Goal: Task Accomplishment & Management: Use online tool/utility

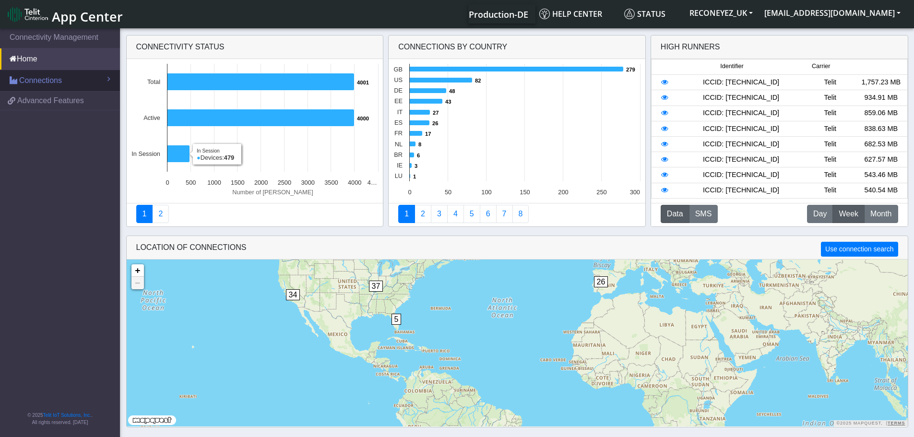
click at [45, 79] on span "Connections" at bounding box center [40, 81] width 43 height 12
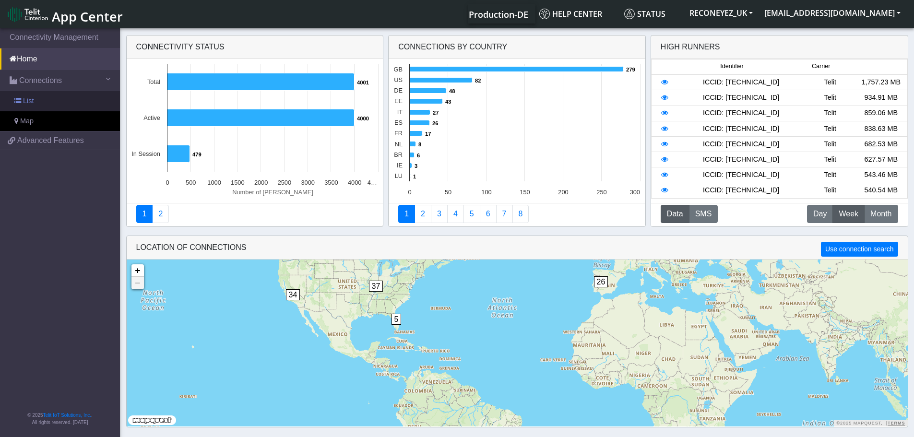
click at [47, 97] on link "List" at bounding box center [60, 101] width 120 height 20
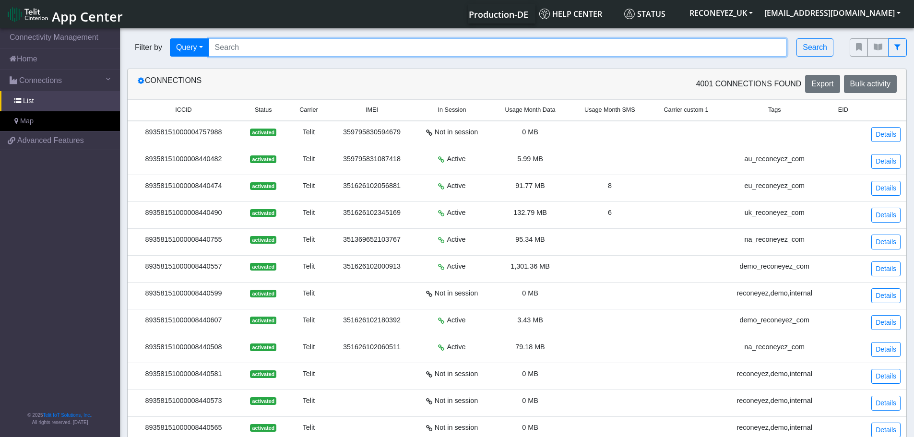
paste input "89358151000030963287"
type input "89358151000030963287"
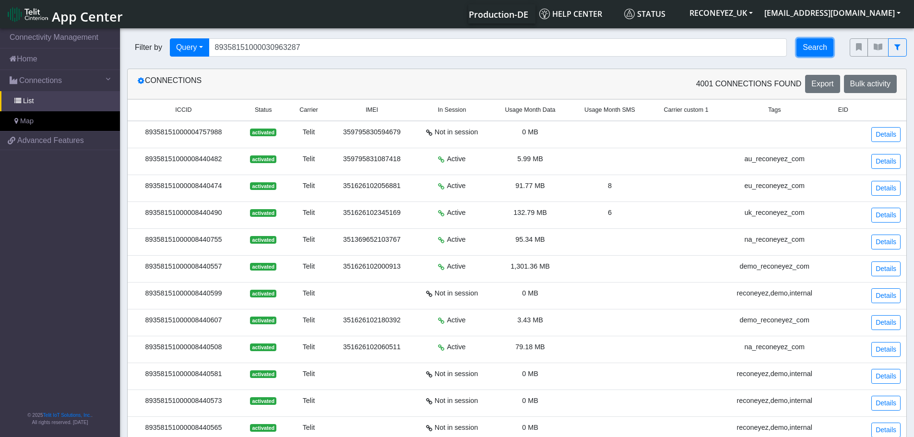
click at [814, 50] on button "Search" at bounding box center [814, 47] width 37 height 18
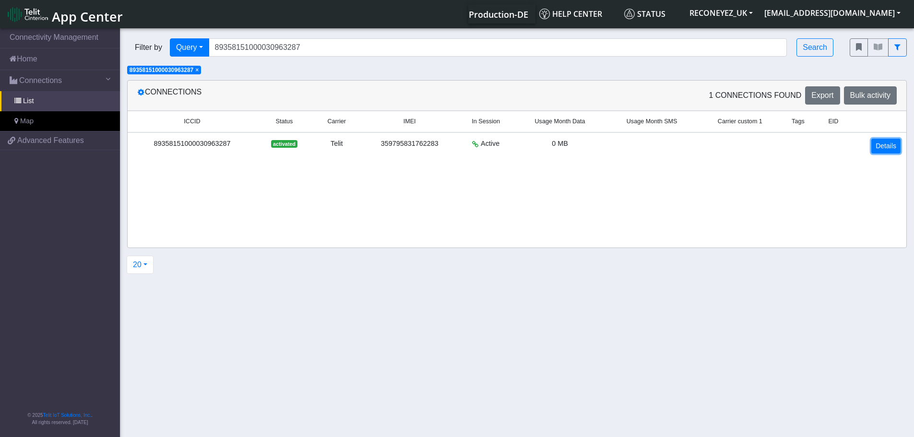
click at [892, 144] on link "Details" at bounding box center [885, 146] width 29 height 15
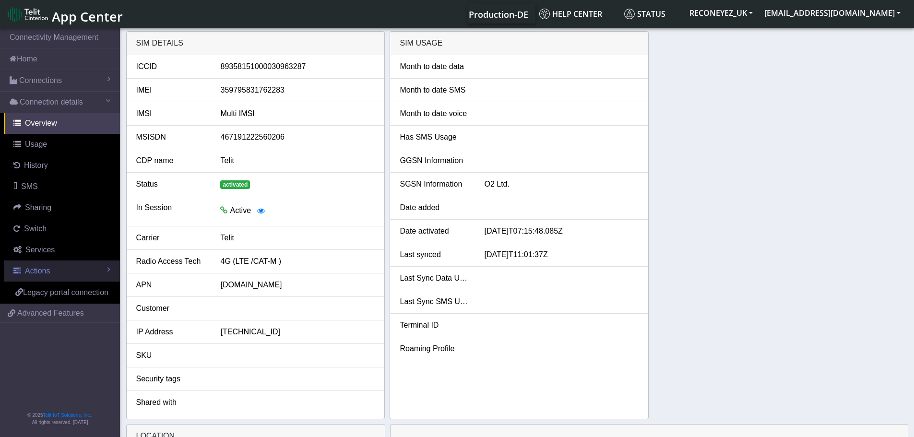
click at [44, 271] on span "Actions" at bounding box center [37, 271] width 25 height 8
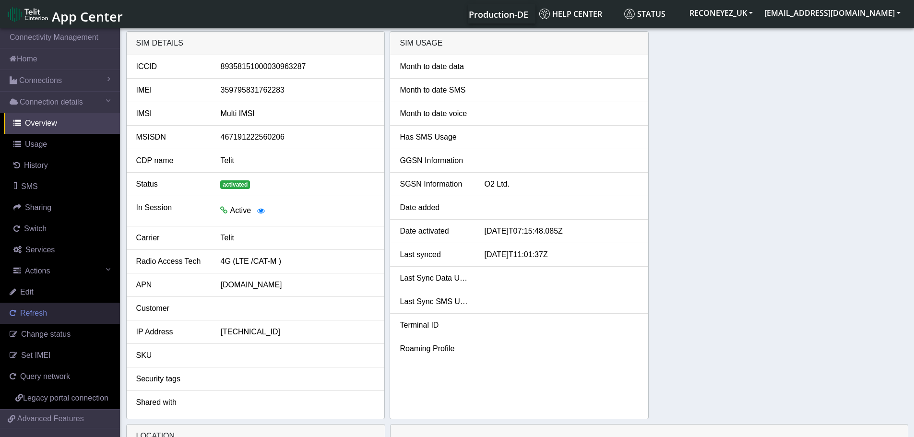
click at [40, 314] on span "Refresh" at bounding box center [33, 313] width 27 height 8
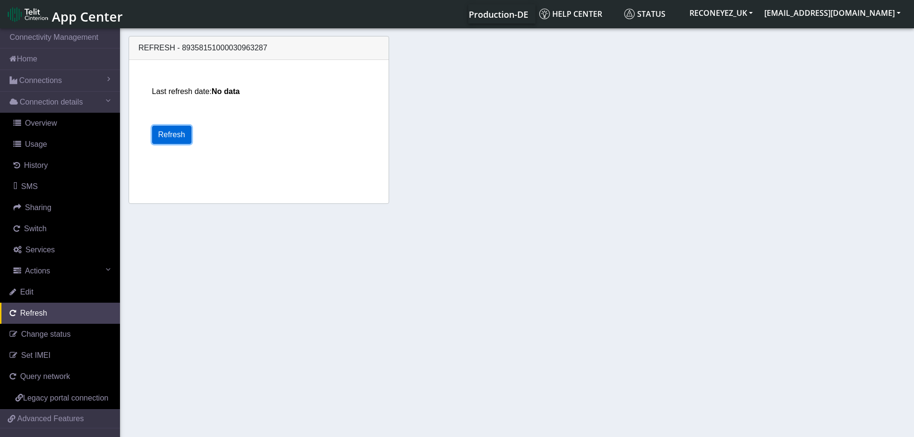
click at [157, 132] on button "Refresh" at bounding box center [171, 135] width 39 height 18
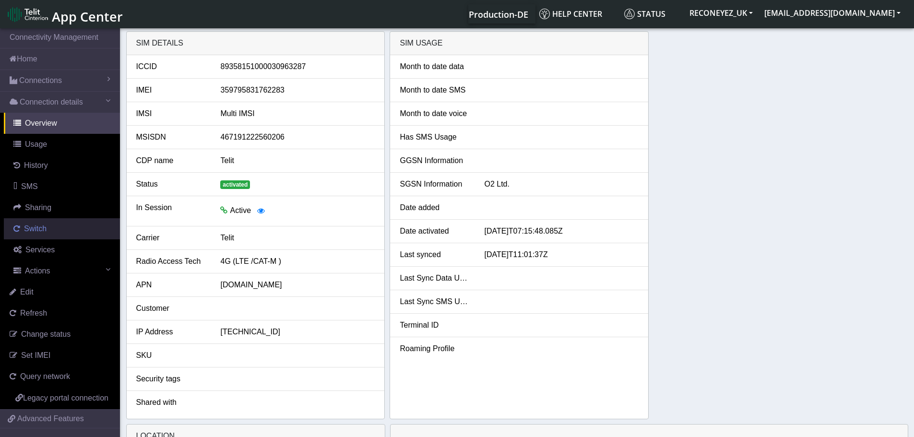
click at [52, 234] on link "Switch" at bounding box center [62, 228] width 116 height 21
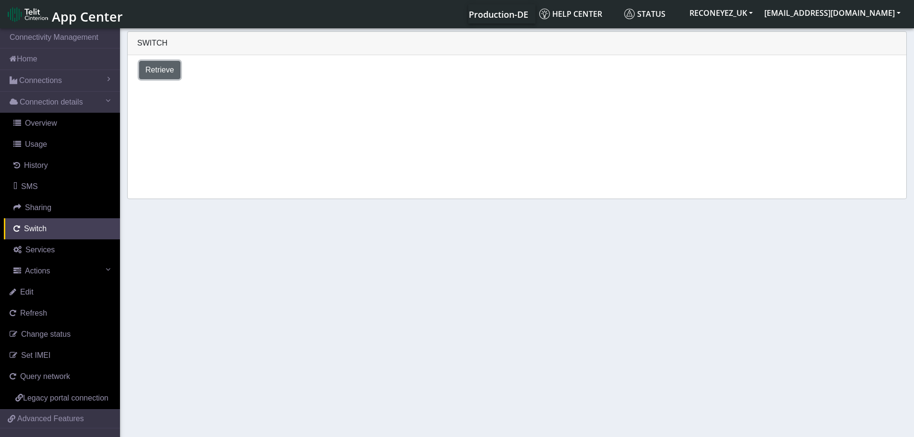
click at [161, 70] on span "Retrieve" at bounding box center [159, 70] width 29 height 8
select select "[GEOGRAPHIC_DATA]"
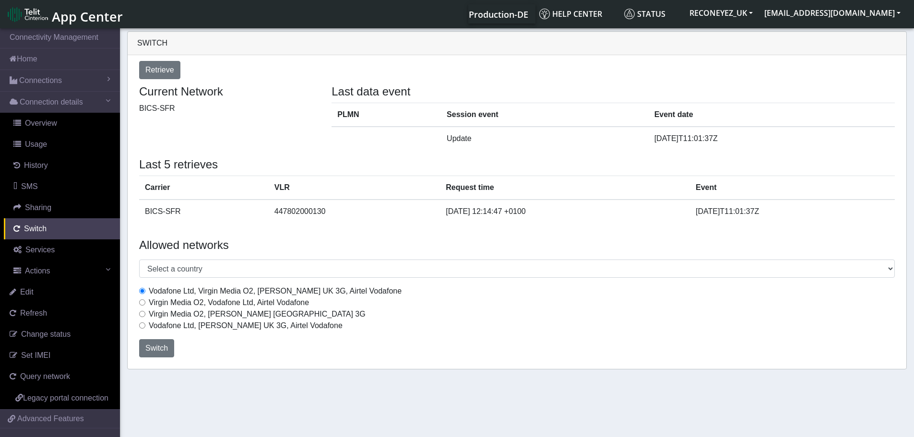
click at [141, 303] on input "Virgin Media O2, Vodafone Ltd, Airtel Vodafone" at bounding box center [142, 302] width 6 height 6
radio input "true"
click at [151, 350] on span "Switch" at bounding box center [156, 348] width 23 height 8
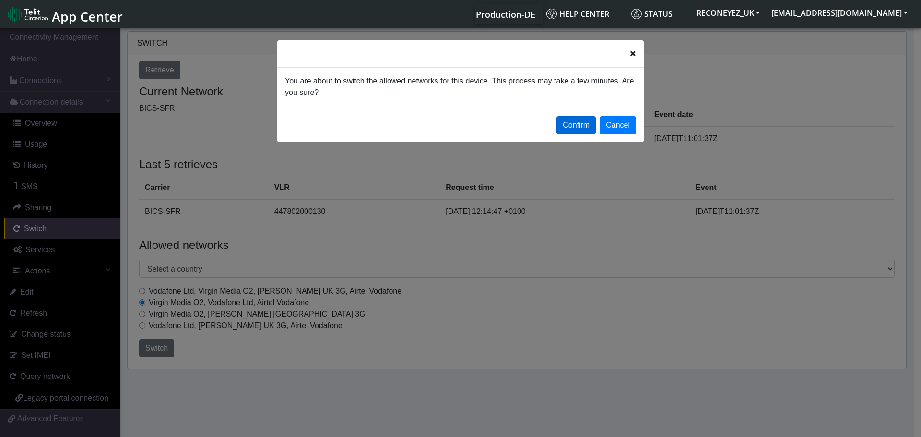
click at [568, 123] on button "Confirm" at bounding box center [575, 125] width 39 height 18
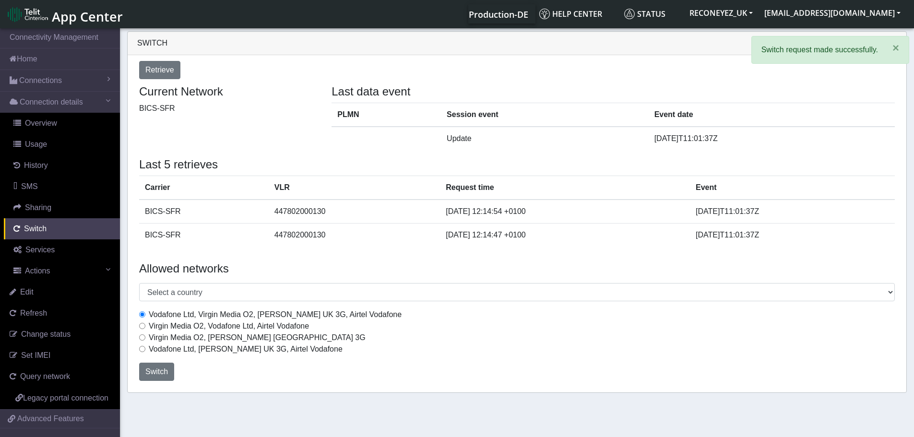
click at [145, 326] on input "Virgin Media O2, Vodafone Ltd, Airtel Vodafone" at bounding box center [142, 326] width 6 height 6
radio input "true"
click at [148, 371] on span "Switch" at bounding box center [156, 371] width 23 height 8
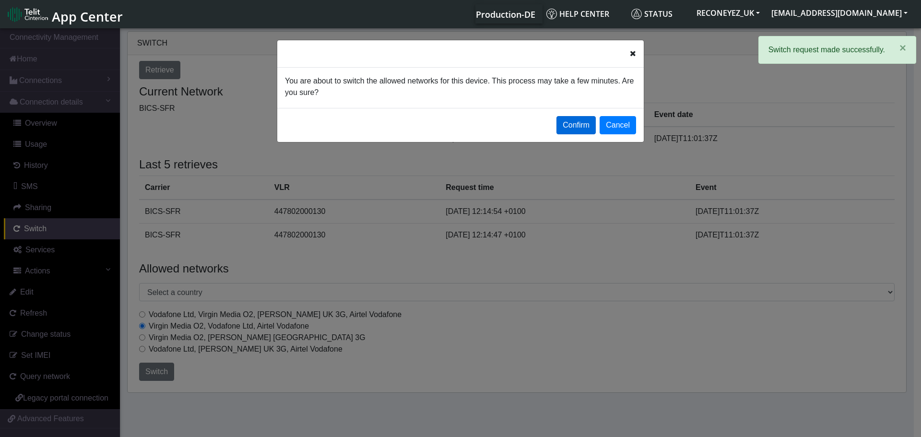
click at [580, 121] on button "Confirm" at bounding box center [575, 125] width 39 height 18
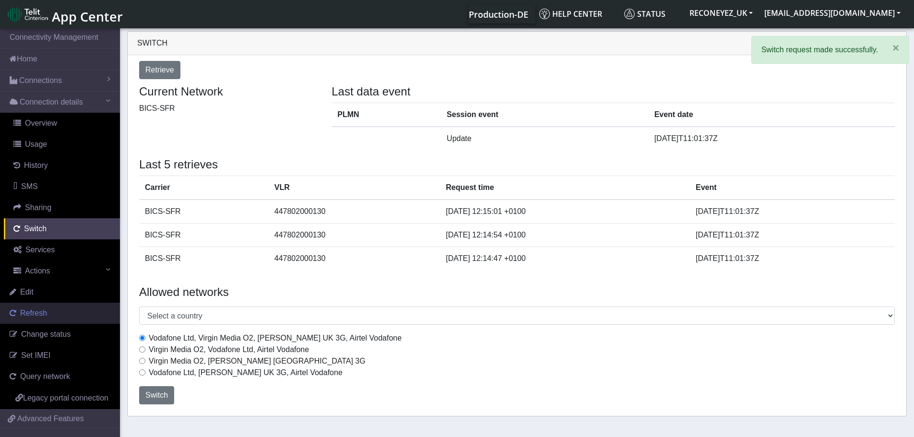
click at [24, 307] on link "Refresh" at bounding box center [60, 313] width 120 height 21
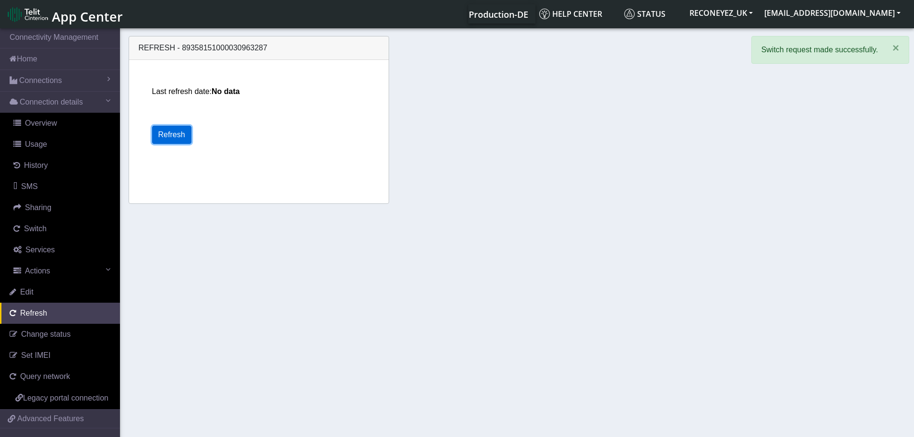
click at [165, 138] on button "Refresh" at bounding box center [171, 135] width 39 height 18
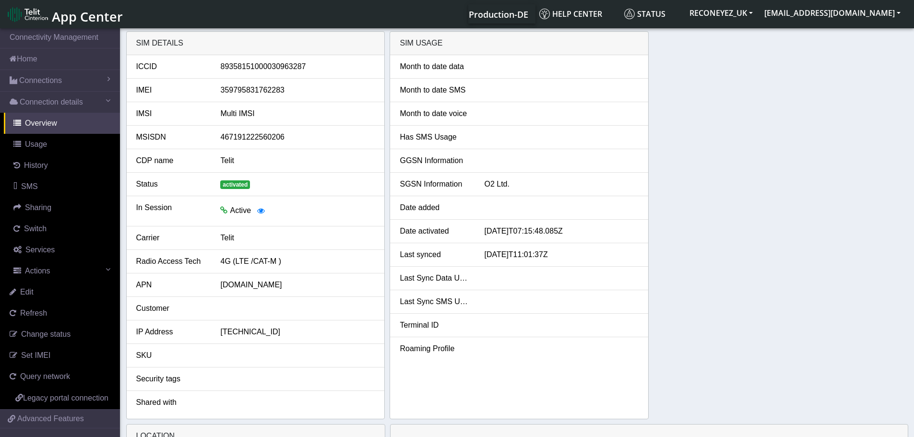
click at [248, 136] on div "467191222560206" at bounding box center [297, 137] width 169 height 12
copy div "467191222560206"
click at [35, 233] on span "Switch" at bounding box center [35, 228] width 23 height 8
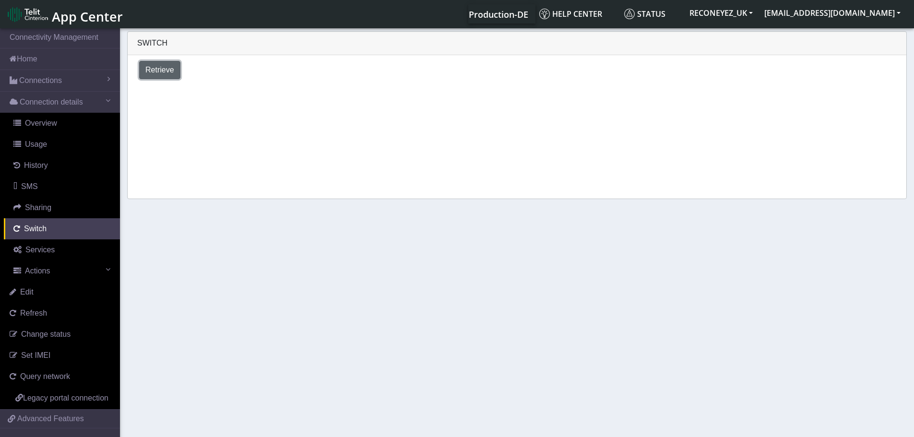
click at [164, 69] on span "Retrieve" at bounding box center [159, 70] width 29 height 8
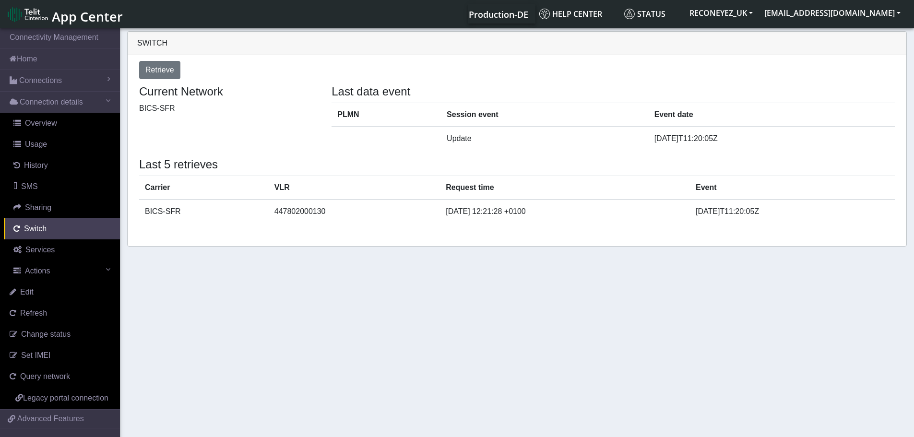
select select "[GEOGRAPHIC_DATA]"
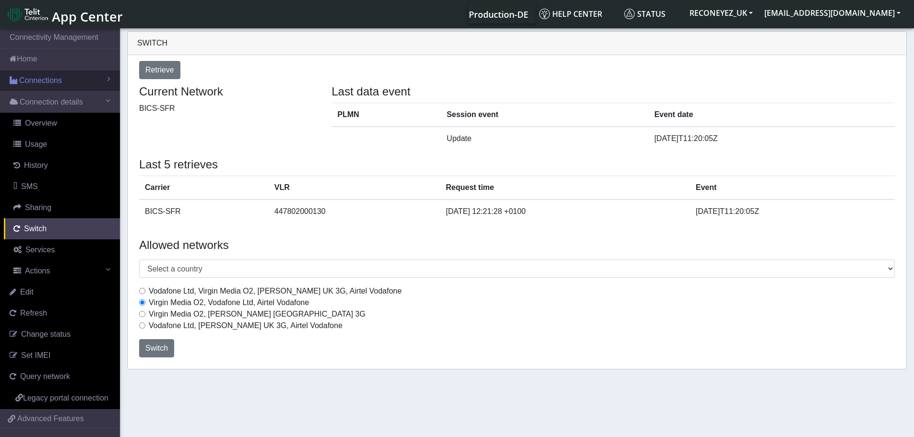
click at [70, 83] on link "Connections" at bounding box center [60, 80] width 120 height 21
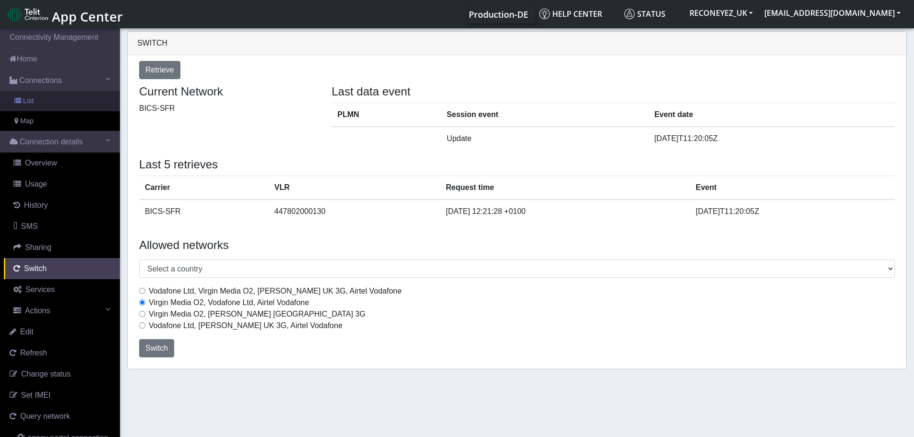
click at [54, 101] on link "List" at bounding box center [60, 101] width 120 height 20
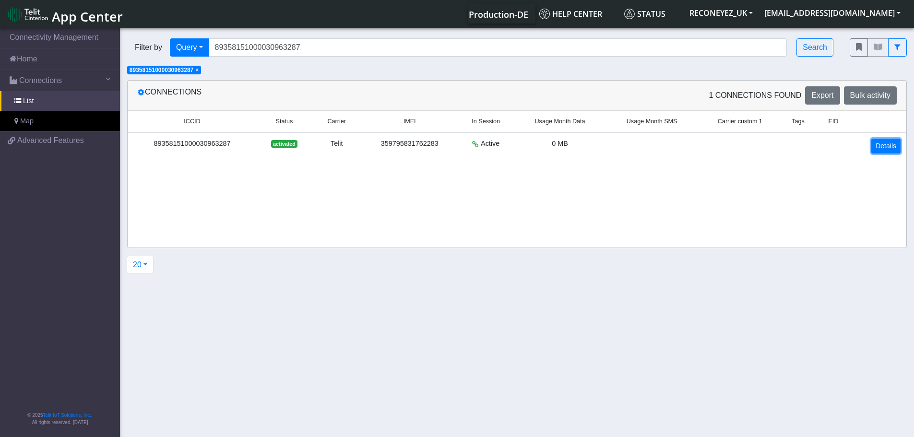
click at [887, 146] on link "Details" at bounding box center [885, 146] width 29 height 15
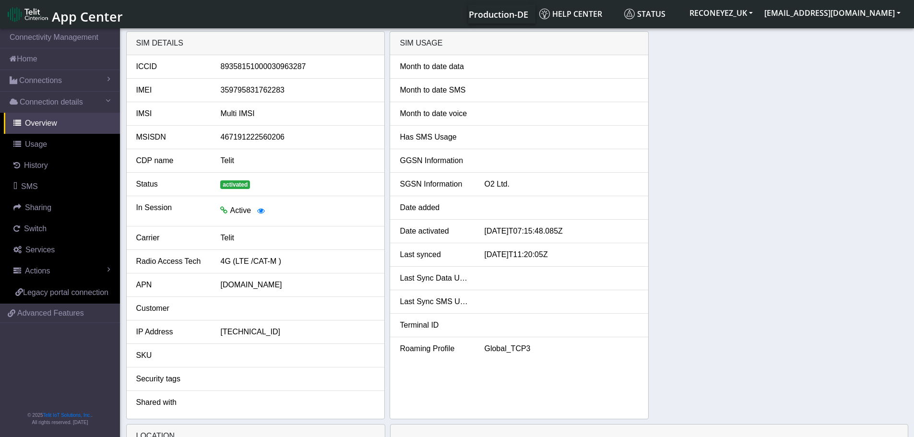
click at [260, 136] on div "467191222560206" at bounding box center [297, 137] width 169 height 12
copy div "467191222560206"
